Goal: Information Seeking & Learning: Learn about a topic

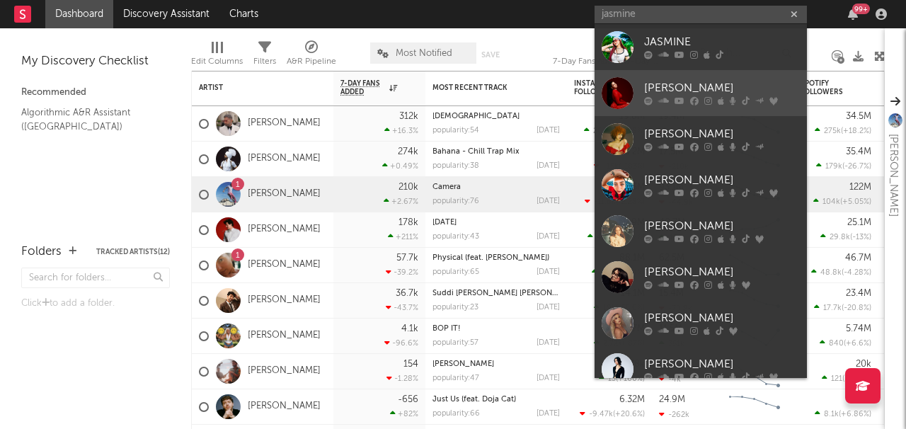
type input "jasmine"
click at [691, 107] on link "[PERSON_NAME]" at bounding box center [701, 93] width 212 height 46
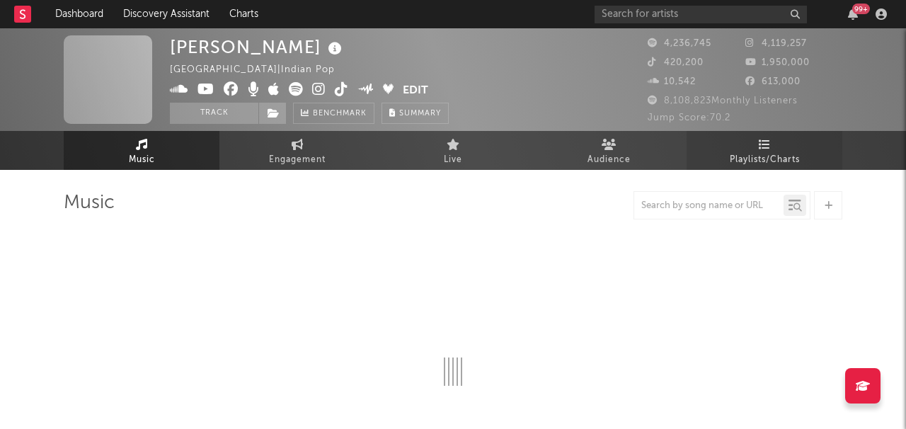
click at [738, 156] on span "Playlists/Charts" at bounding box center [765, 160] width 70 height 17
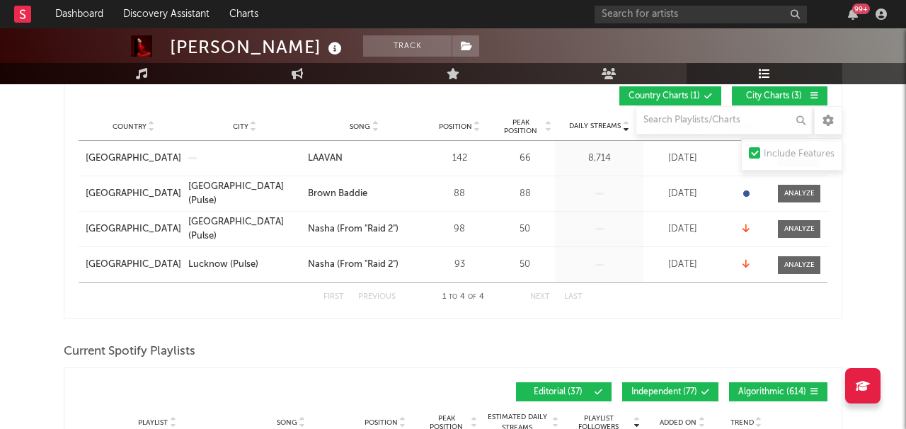
scroll to position [202, 0]
